Goal: Transaction & Acquisition: Download file/media

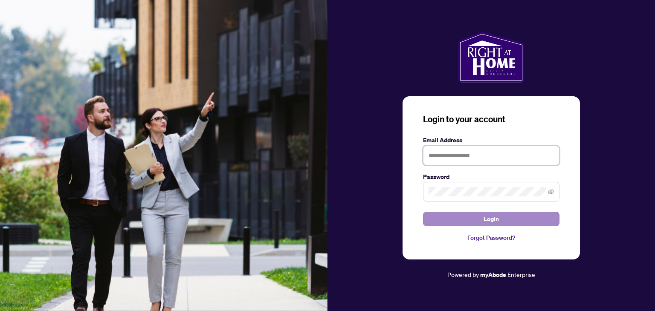
type input "**********"
click at [483, 217] on button "Login" at bounding box center [491, 219] width 136 height 15
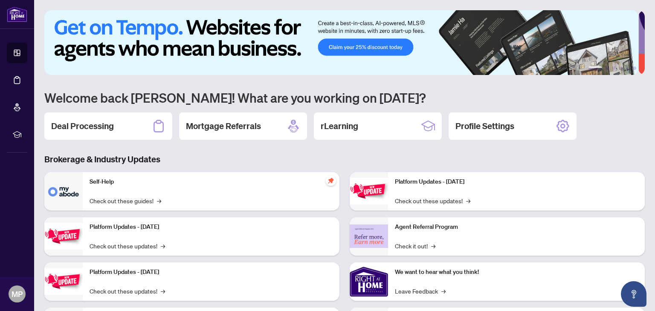
click at [78, 131] on h2 "Deal Processing" at bounding box center [82, 126] width 63 height 12
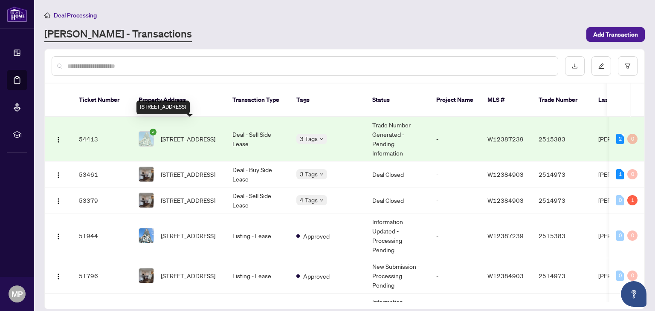
click at [177, 134] on span "[STREET_ADDRESS]" at bounding box center [188, 138] width 55 height 9
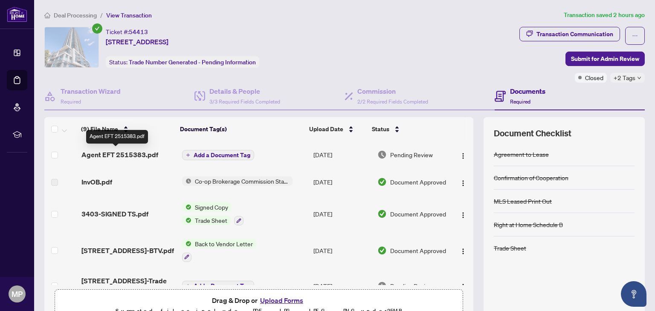
click at [133, 152] on span "Agent EFT 2515383.pdf" at bounding box center [119, 155] width 77 height 10
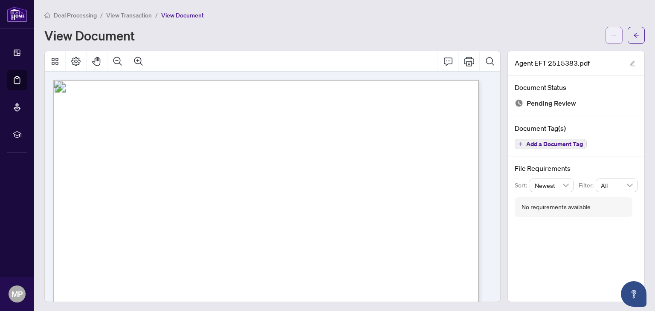
click at [611, 34] on icon "ellipsis" at bounding box center [614, 35] width 6 height 6
click at [560, 53] on span "Download" at bounding box center [577, 53] width 65 height 9
